Goal: Navigation & Orientation: Go to known website

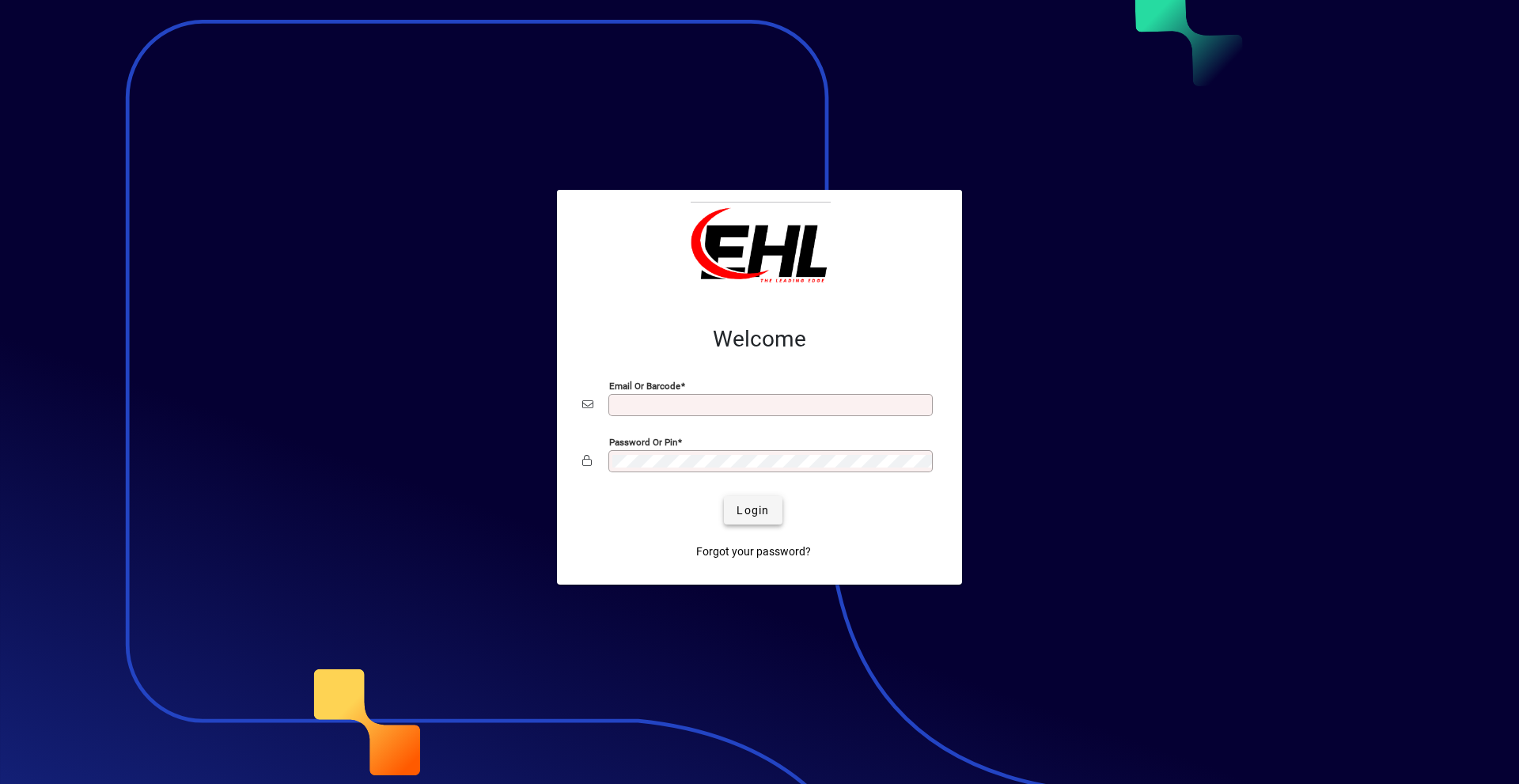
type input "**********"
click at [757, 511] on span "Login" at bounding box center [753, 511] width 32 height 17
